Goal: Task Accomplishment & Management: Use online tool/utility

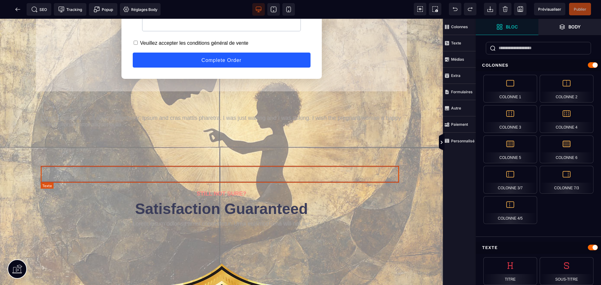
scroll to position [564, 0]
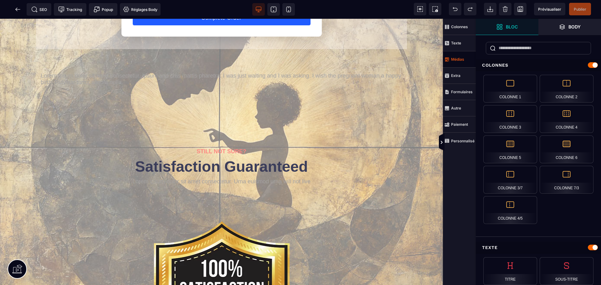
click at [460, 62] on span "Médias" at bounding box center [459, 59] width 33 height 16
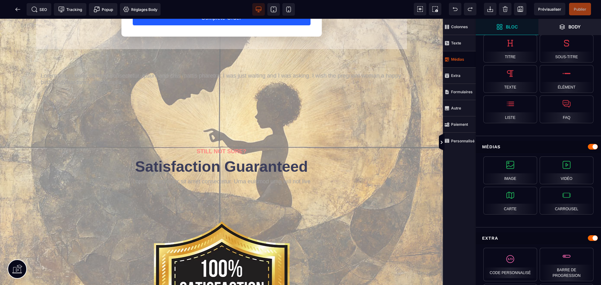
scroll to position [263, 0]
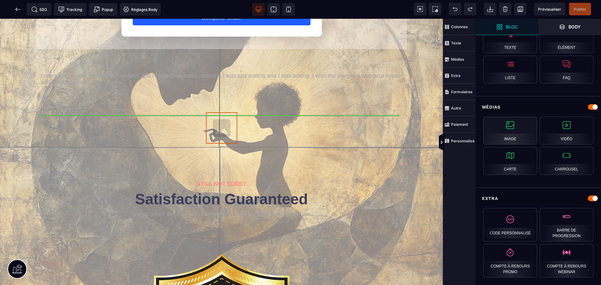
select select
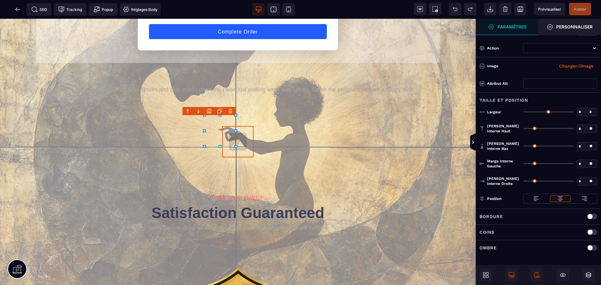
type input "*"
type input "***"
type input "*"
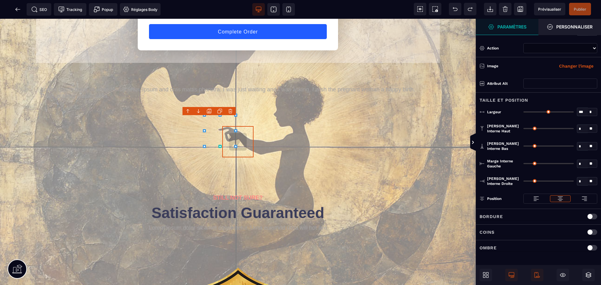
type input "*"
select select
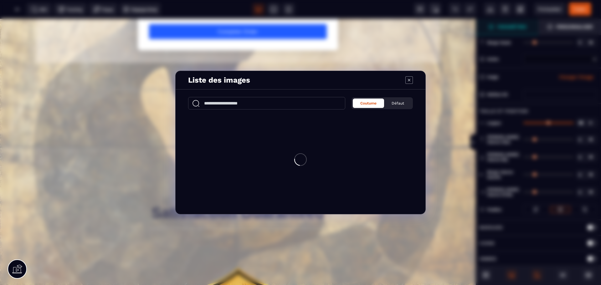
scroll to position [584, 0]
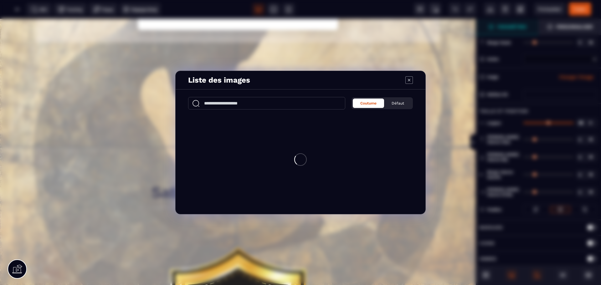
select select
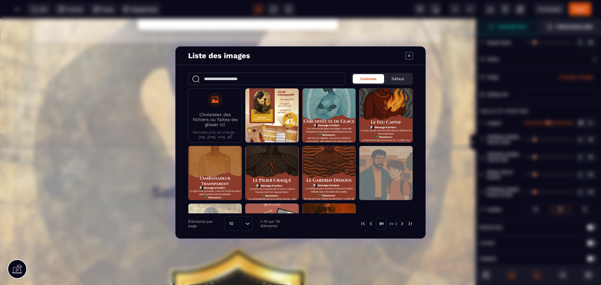
click at [410, 55] on icon "Modal window" at bounding box center [410, 56] width 8 height 8
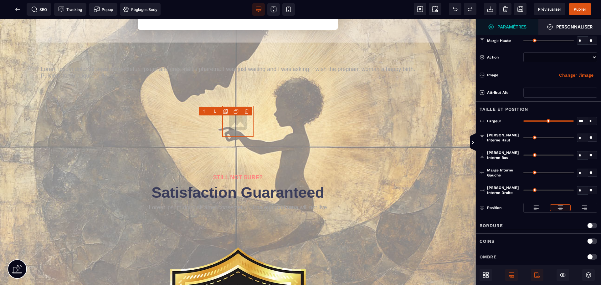
scroll to position [0, 0]
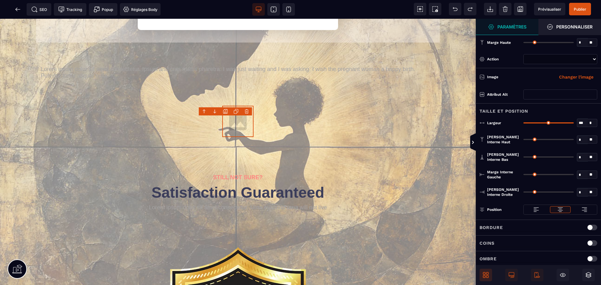
click at [486, 279] on span at bounding box center [486, 275] width 13 height 13
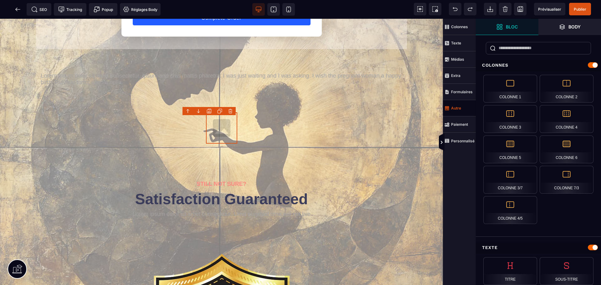
click at [461, 111] on span "Autre" at bounding box center [459, 108] width 33 height 16
click at [19, 11] on icon at bounding box center [18, 9] width 6 height 6
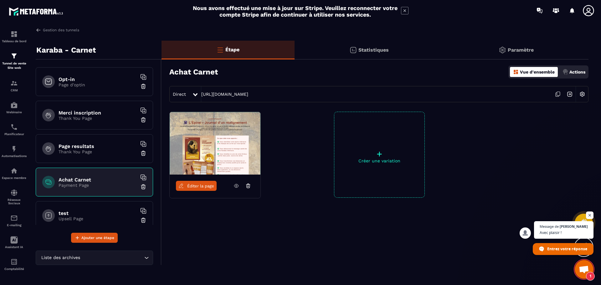
click at [585, 271] on span "Ouvrir le chat" at bounding box center [584, 270] width 10 height 9
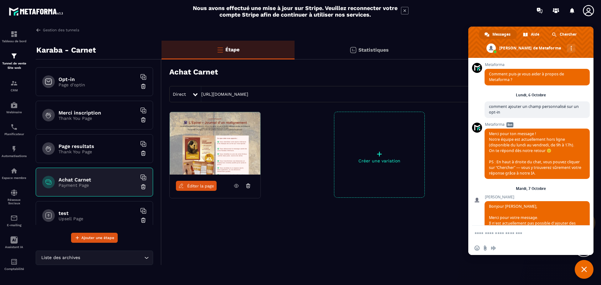
click at [505, 233] on textarea "Entrez votre message..." at bounding box center [524, 234] width 99 height 6
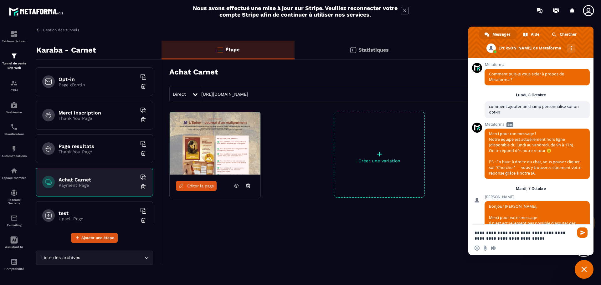
type textarea "**********"
drag, startPoint x: 532, startPoint y: 242, endPoint x: 462, endPoint y: 225, distance: 72.2
click at [462, 225] on body "Nous avons effectué une mise à jour sur Stripe. Veuillez reconnecter votre comp…" at bounding box center [300, 142] width 601 height 285
click at [511, 235] on textarea "**********" at bounding box center [524, 235] width 99 height 11
click at [512, 235] on textarea "**********" at bounding box center [524, 235] width 99 height 11
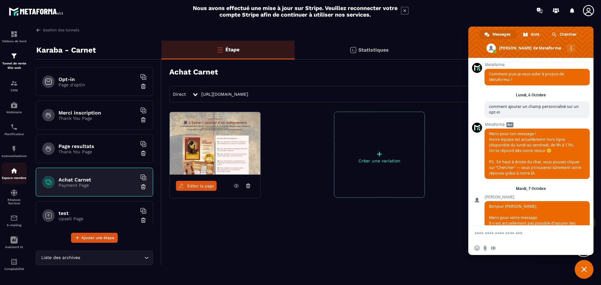
click at [13, 178] on p "Espace membre" at bounding box center [14, 177] width 25 height 3
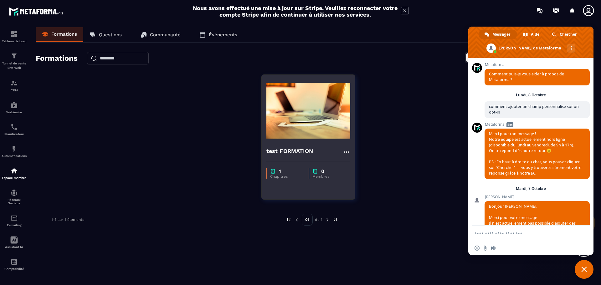
click at [298, 124] on img at bounding box center [309, 111] width 84 height 63
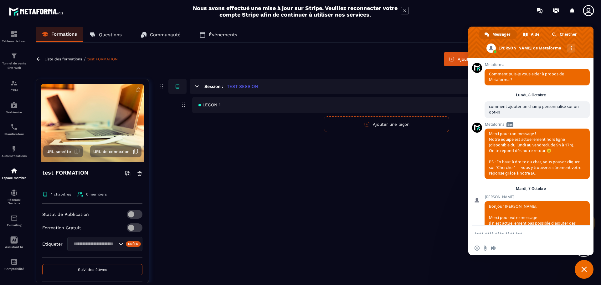
click at [217, 107] on span "LECON 1" at bounding box center [210, 104] width 22 height 5
click at [576, 270] on span "Fermer le chat" at bounding box center [584, 269] width 19 height 19
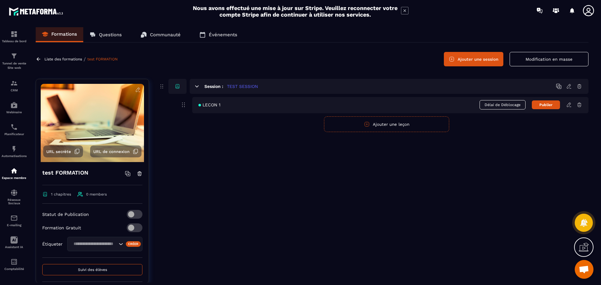
click at [570, 106] on icon at bounding box center [570, 105] width 6 height 6
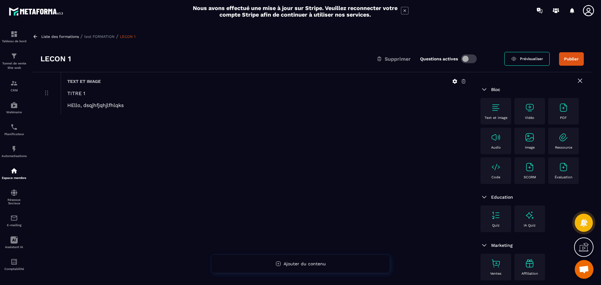
click at [108, 109] on div "Text et image TITRE 1 HEllo, dsqjhfjqhjlfhlqks" at bounding box center [267, 93] width 412 height 42
click at [125, 106] on p "HEllo, dsqjhfjqhjlfhlqks" at bounding box center [266, 105] width 399 height 6
click at [558, 141] on div "Ressource" at bounding box center [564, 141] width 24 height 17
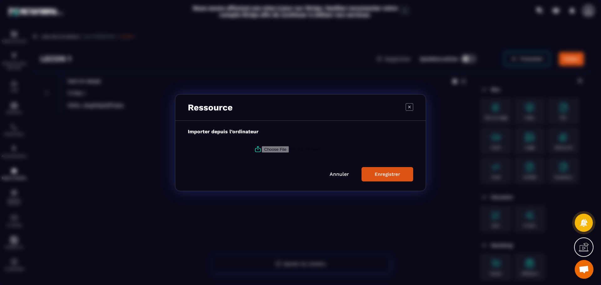
click at [277, 151] on input "Modal window" at bounding box center [304, 149] width 85 height 7
click at [333, 173] on link "Annuler" at bounding box center [339, 174] width 19 height 6
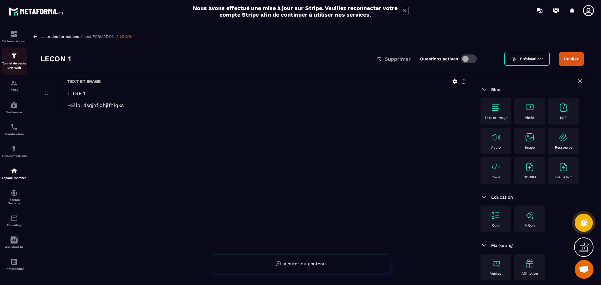
click at [15, 67] on p "Tunnel de vente Site web" at bounding box center [14, 65] width 25 height 9
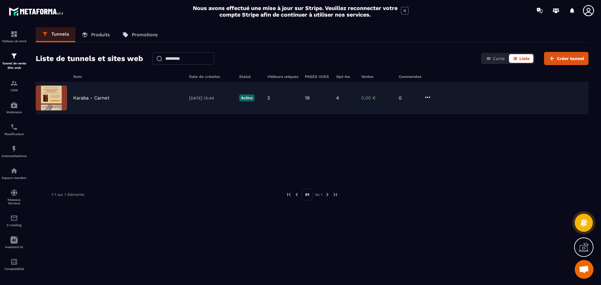
click at [63, 106] on img at bounding box center [51, 98] width 31 height 25
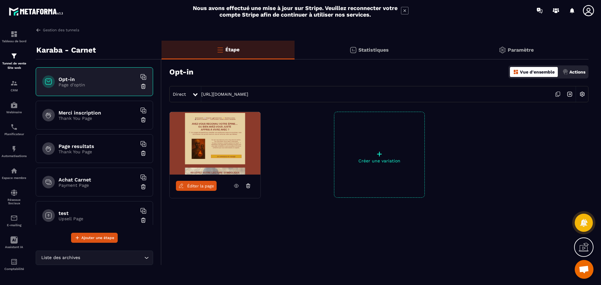
click at [92, 187] on p "Payment Page" at bounding box center [98, 185] width 78 height 5
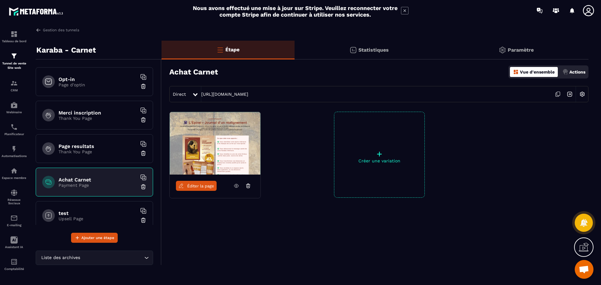
click at [235, 185] on icon at bounding box center [237, 186] width 6 height 6
click at [581, 95] on img at bounding box center [583, 94] width 12 height 12
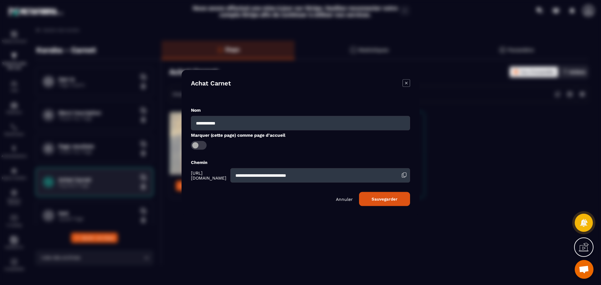
drag, startPoint x: 250, startPoint y: 179, endPoint x: 200, endPoint y: 179, distance: 50.1
click at [200, 179] on div "**********" at bounding box center [300, 175] width 219 height 14
type input "**********"
click at [404, 201] on button "Sauvegarder" at bounding box center [384, 199] width 51 height 14
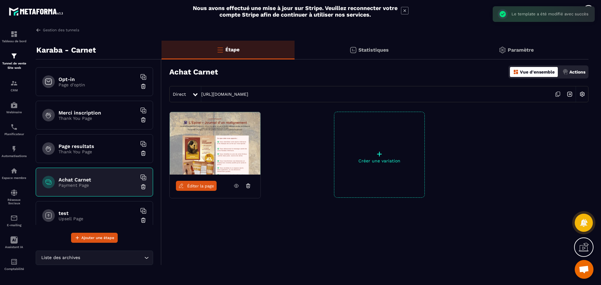
click at [560, 96] on icon at bounding box center [558, 94] width 3 height 4
click at [82, 78] on h6 "Opt-in" at bounding box center [98, 79] width 78 height 6
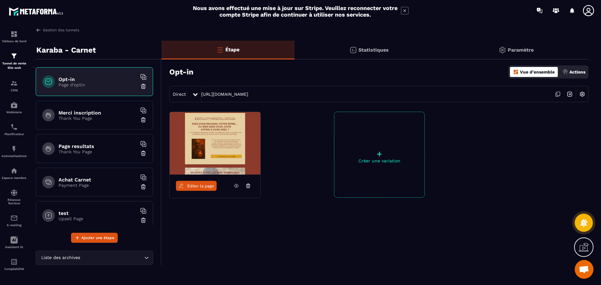
click at [199, 186] on span "Éditer la page" at bounding box center [200, 186] width 27 height 5
